Goal: Task Accomplishment & Management: Use online tool/utility

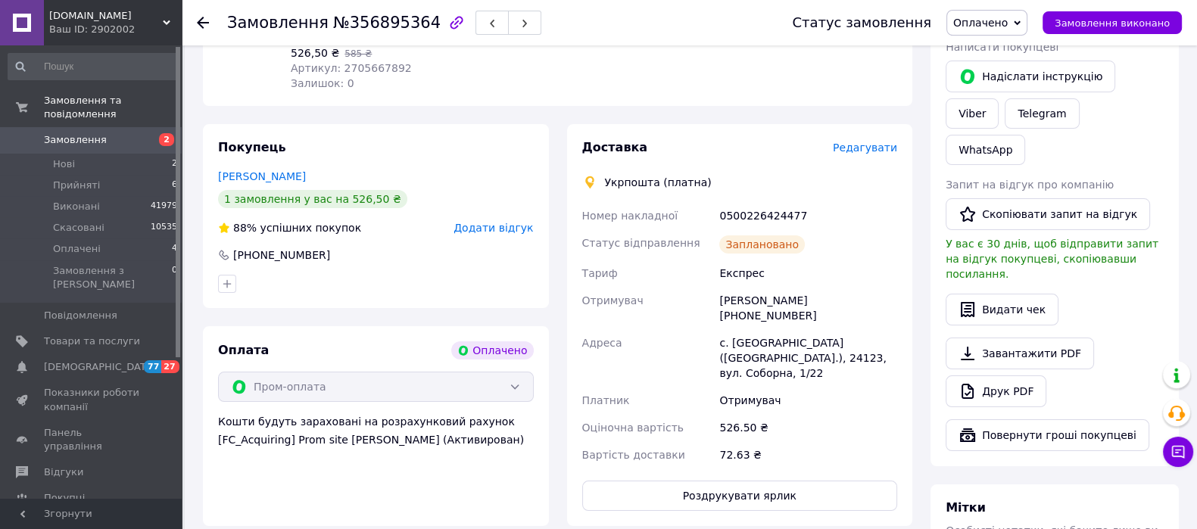
scroll to position [280, 0]
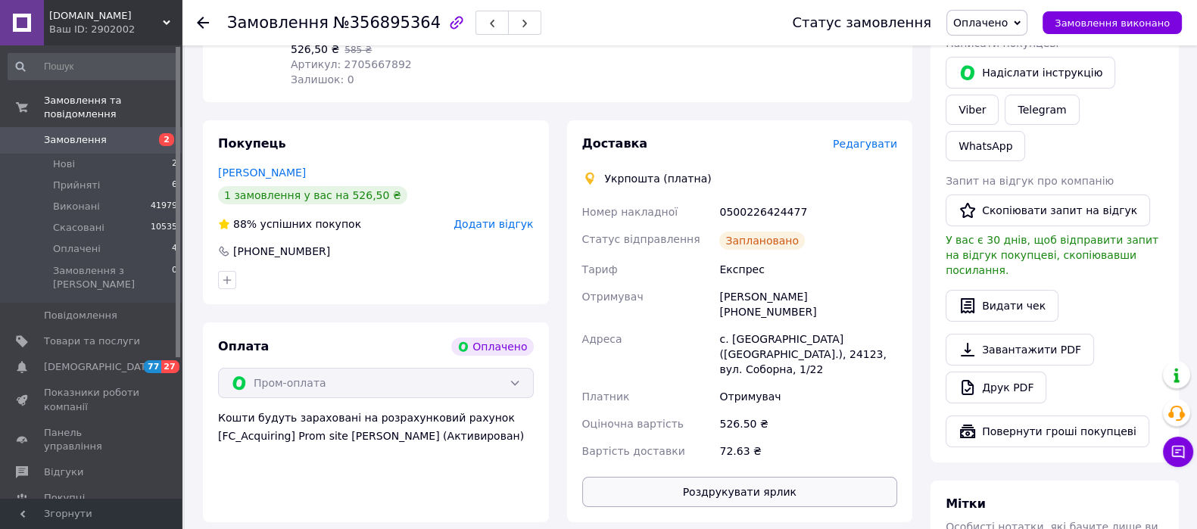
click at [772, 477] on button "Роздрукувати ярлик" at bounding box center [740, 492] width 316 height 30
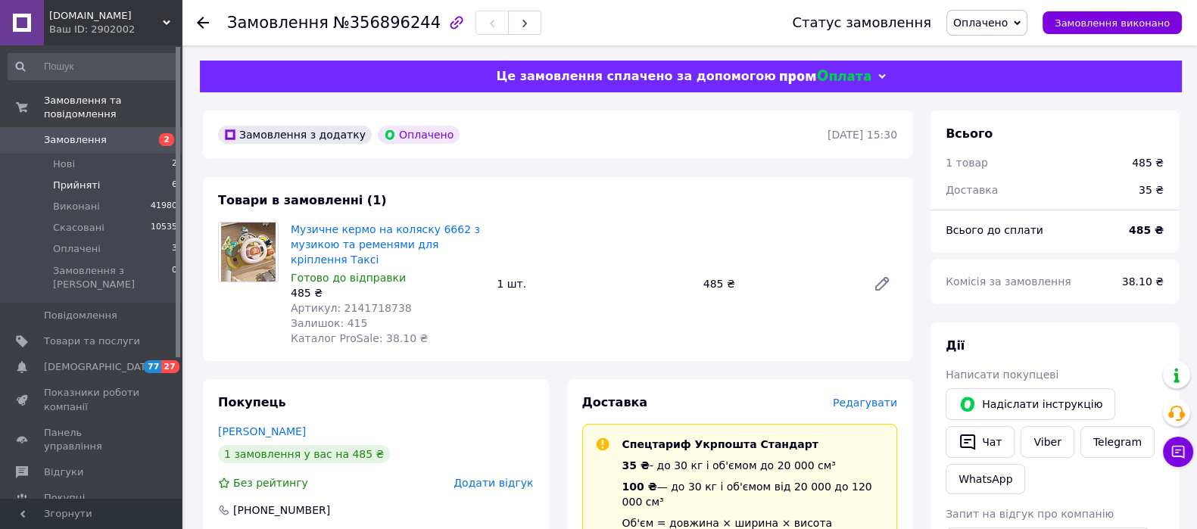
click at [0, 175] on li "Прийняті 6" at bounding box center [93, 185] width 186 height 21
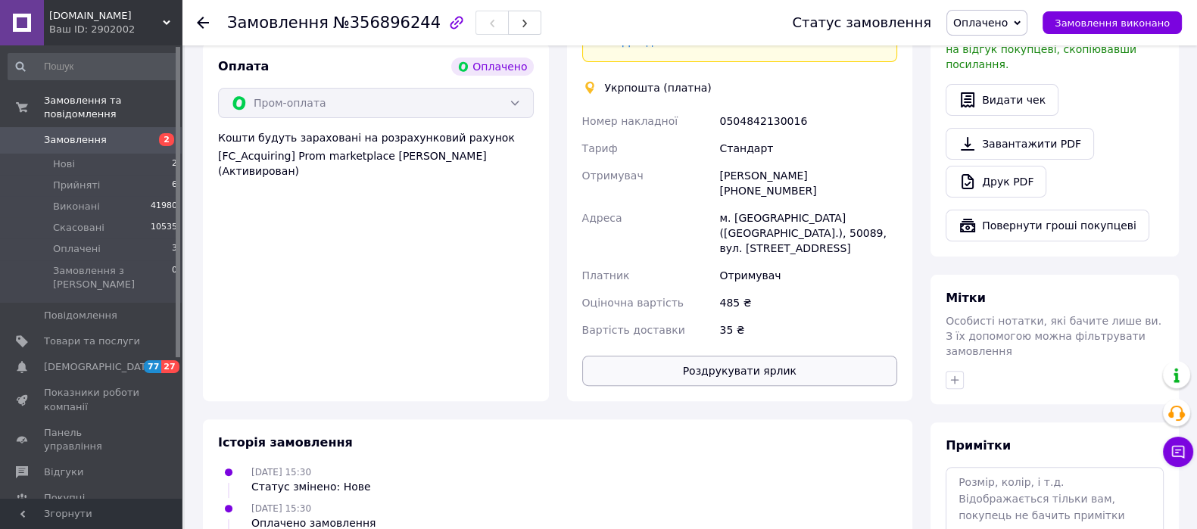
scroll to position [621, 0]
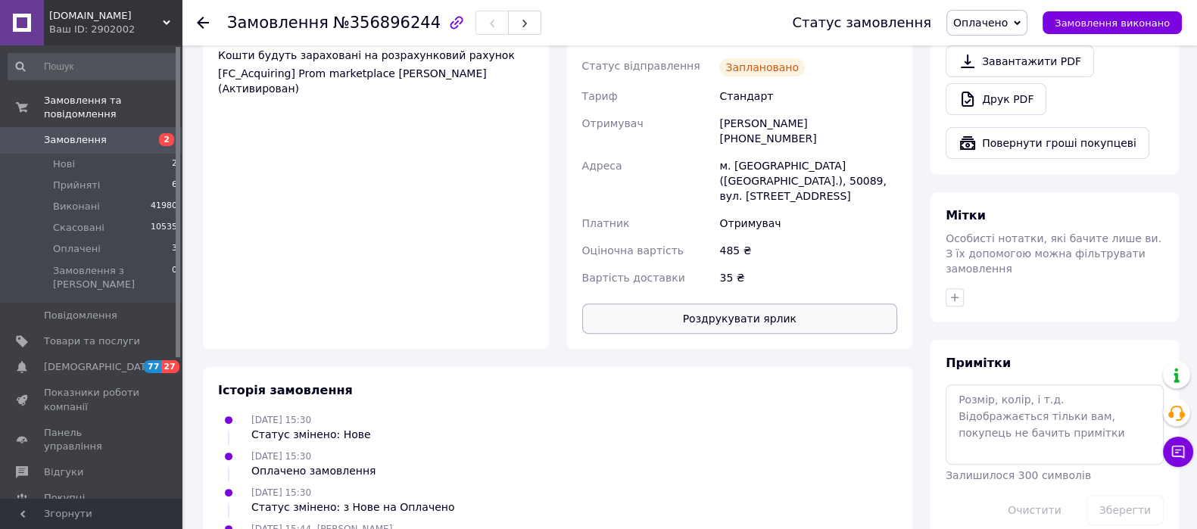
click at [777, 304] on button "Роздрукувати ярлик" at bounding box center [740, 319] width 316 height 30
